Goal: Navigation & Orientation: Find specific page/section

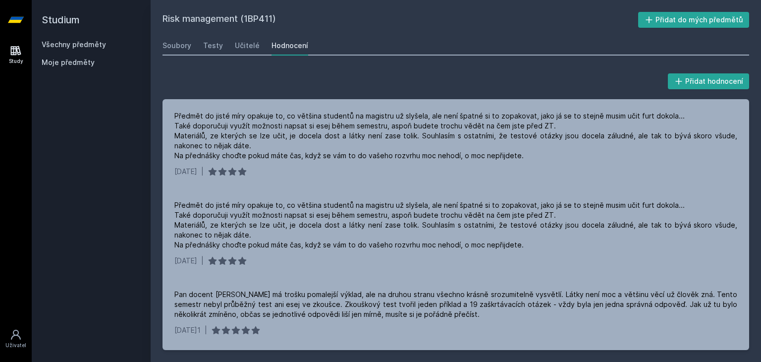
click at [222, 42] on div "Soubory Testy Učitelé Hodnocení" at bounding box center [455, 46] width 586 height 20
click at [215, 46] on div "Testy" at bounding box center [213, 46] width 20 height 10
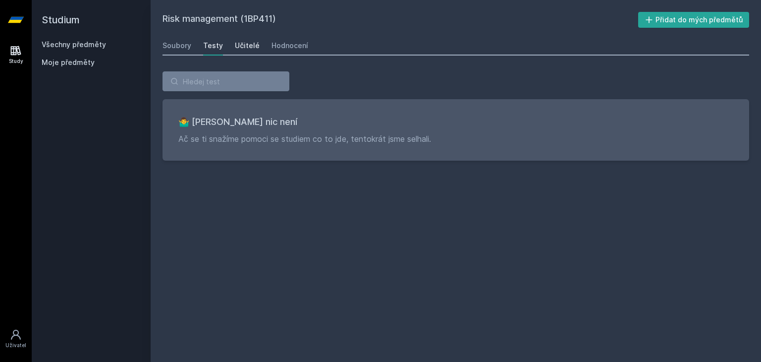
click at [248, 46] on div "Učitelé" at bounding box center [247, 46] width 25 height 10
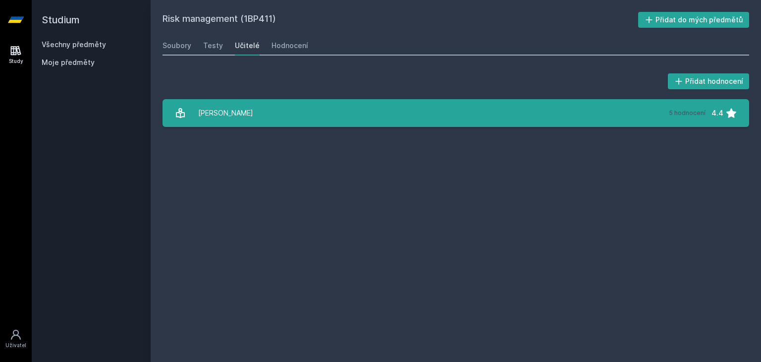
click at [290, 104] on link "[PERSON_NAME] 5 hodnocení 4.4" at bounding box center [455, 113] width 586 height 28
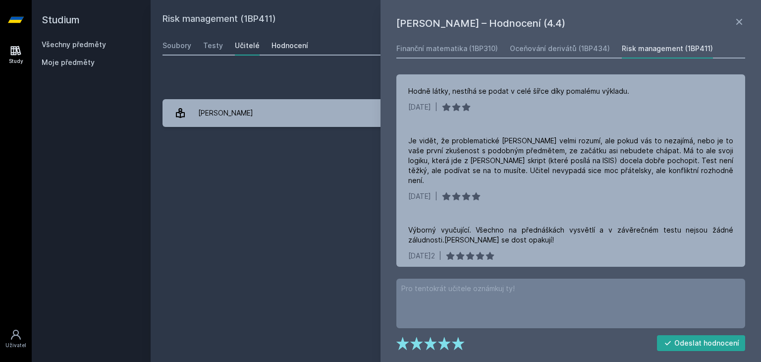
click at [286, 41] on div "Hodnocení" at bounding box center [289, 46] width 37 height 10
